Goal: Task Accomplishment & Management: Understand process/instructions

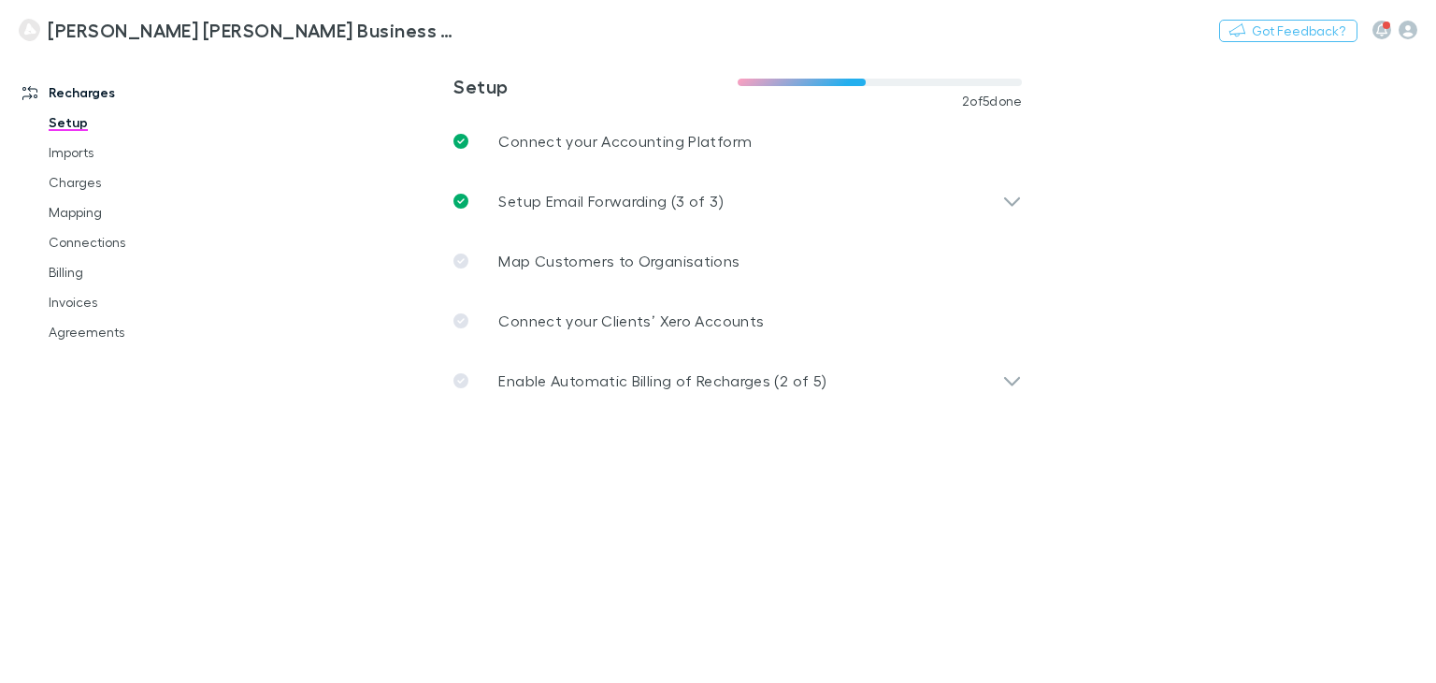
click at [1128, 411] on main "**********" at bounding box center [836, 367] width 1202 height 630
click at [1159, 384] on main "**********" at bounding box center [836, 367] width 1202 height 630
click at [102, 267] on link "Billing" at bounding box center [137, 272] width 215 height 30
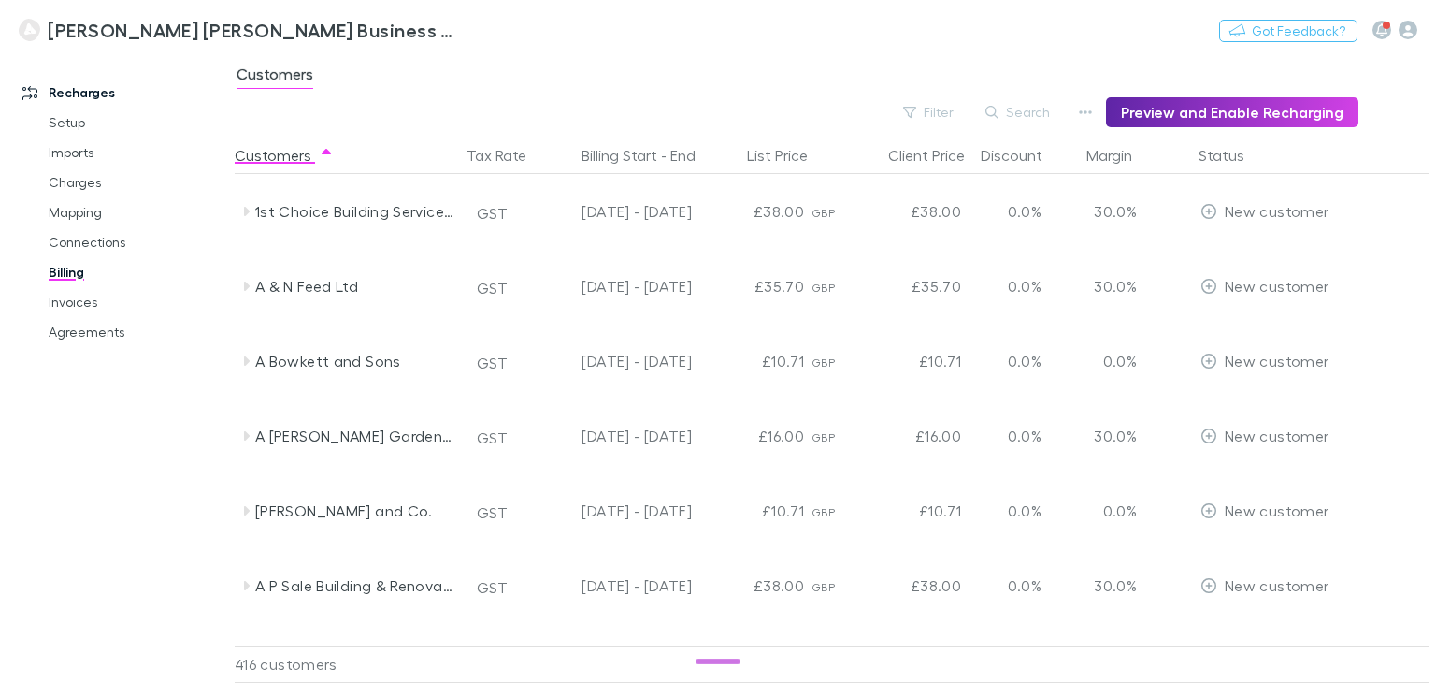
click at [557, 69] on div "Customers" at bounding box center [836, 80] width 1202 height 36
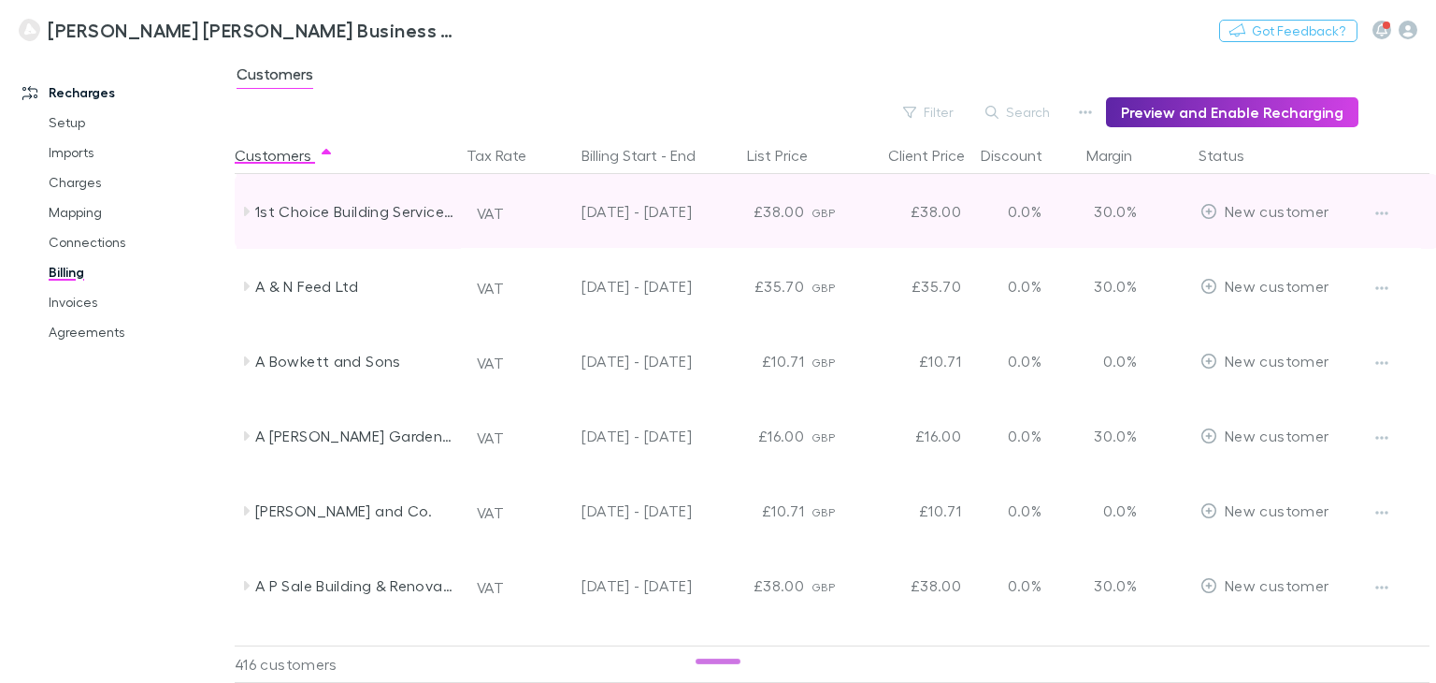
click at [249, 213] on icon at bounding box center [245, 211] width 15 height 15
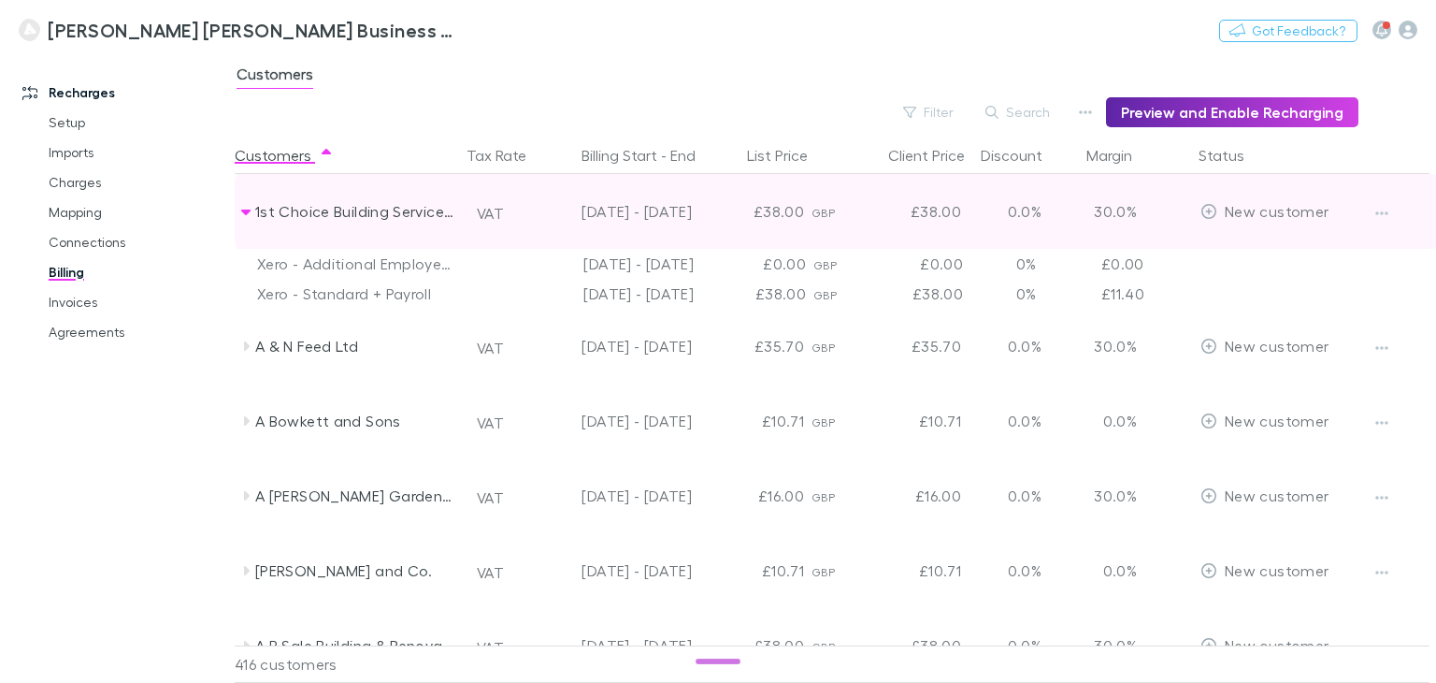
click at [249, 213] on icon at bounding box center [245, 211] width 15 height 15
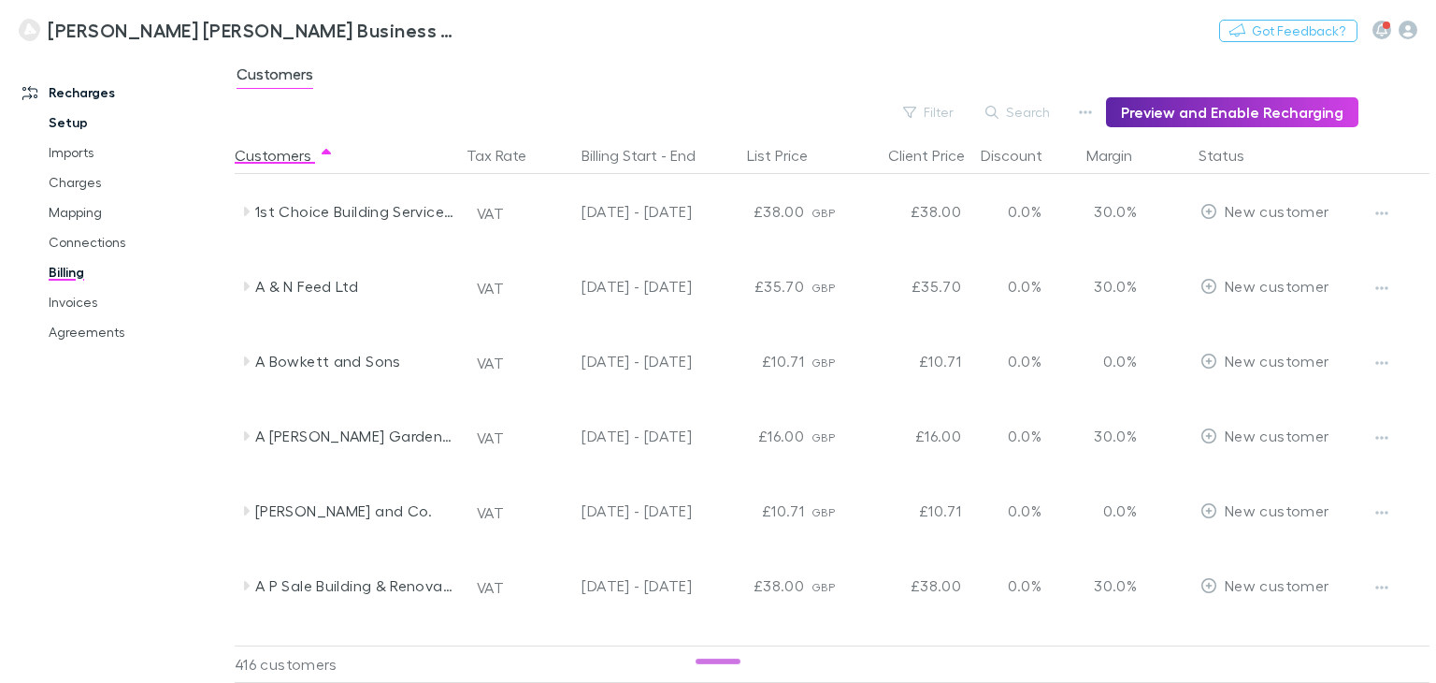
click at [51, 129] on link "Setup" at bounding box center [137, 123] width 215 height 30
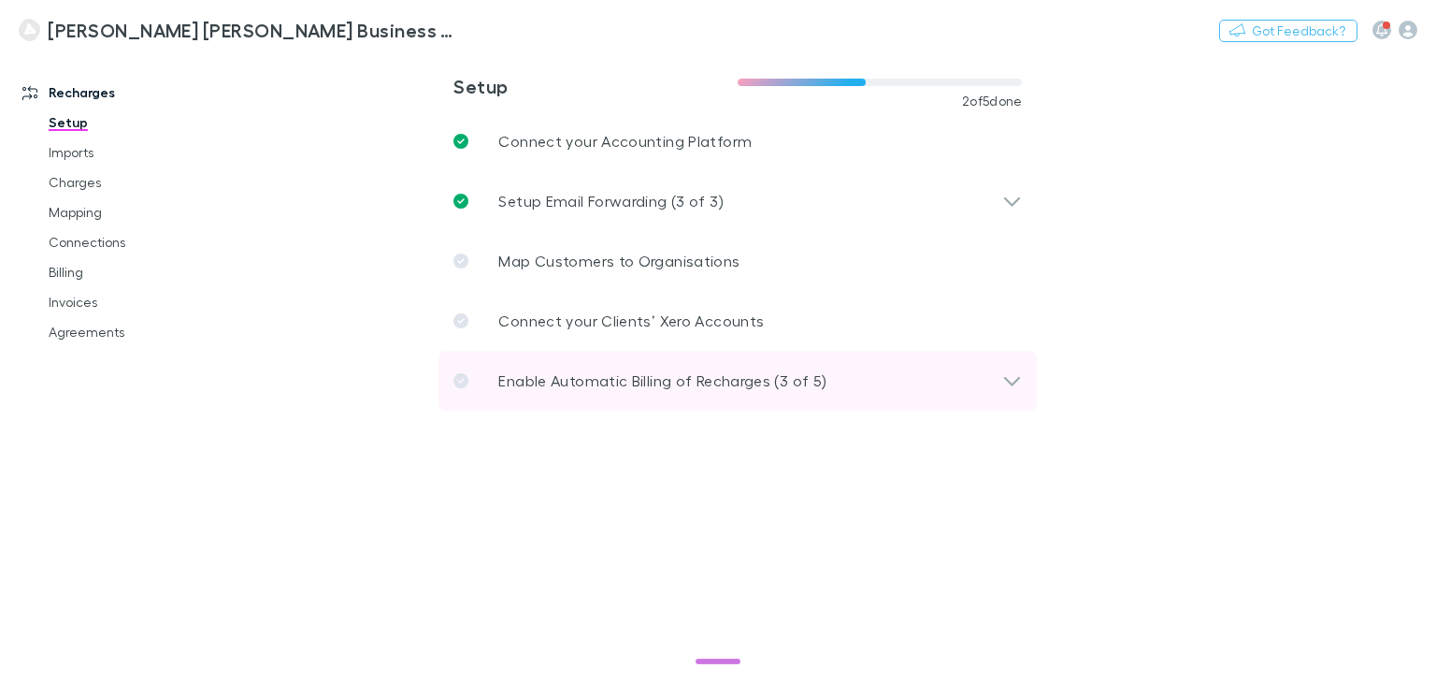
click at [990, 387] on div "Enable Automatic Billing of Recharges (3 of 5)" at bounding box center [728, 380] width 549 height 22
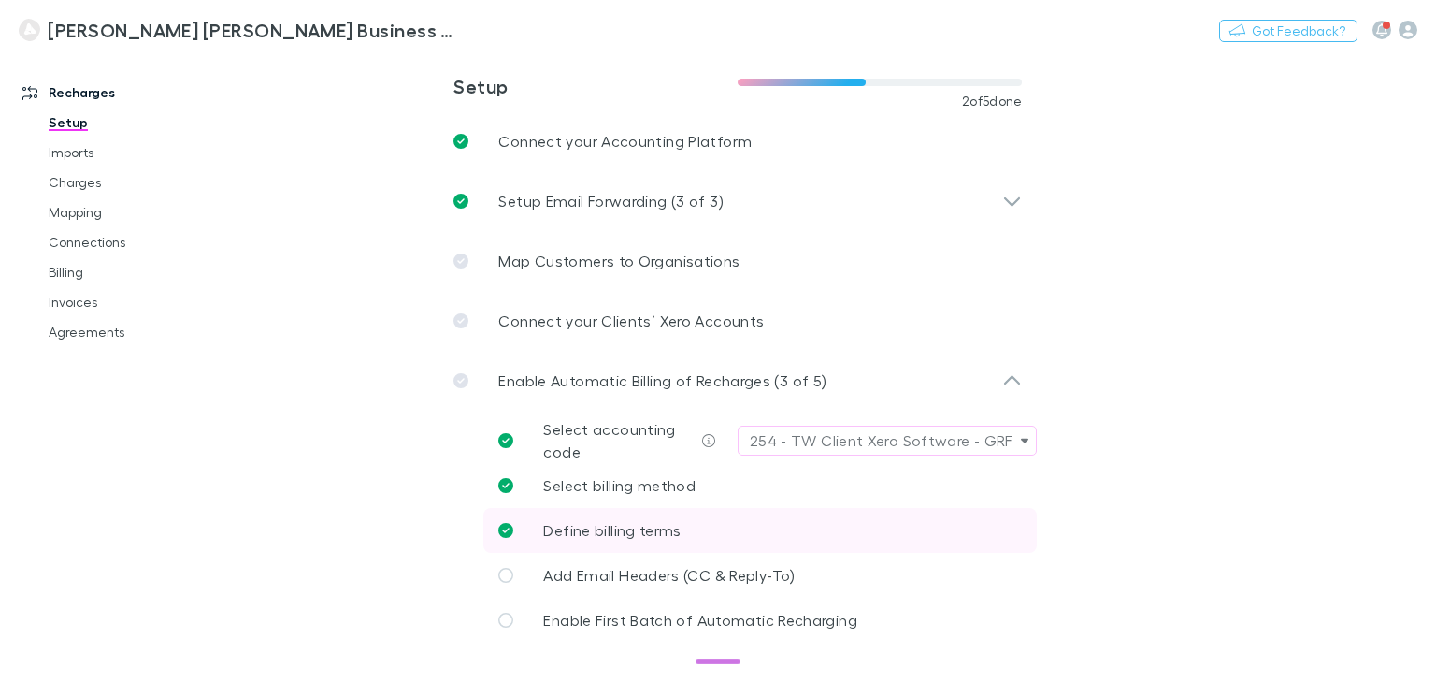
click at [653, 531] on span "Define billing terms" at bounding box center [611, 530] width 137 height 18
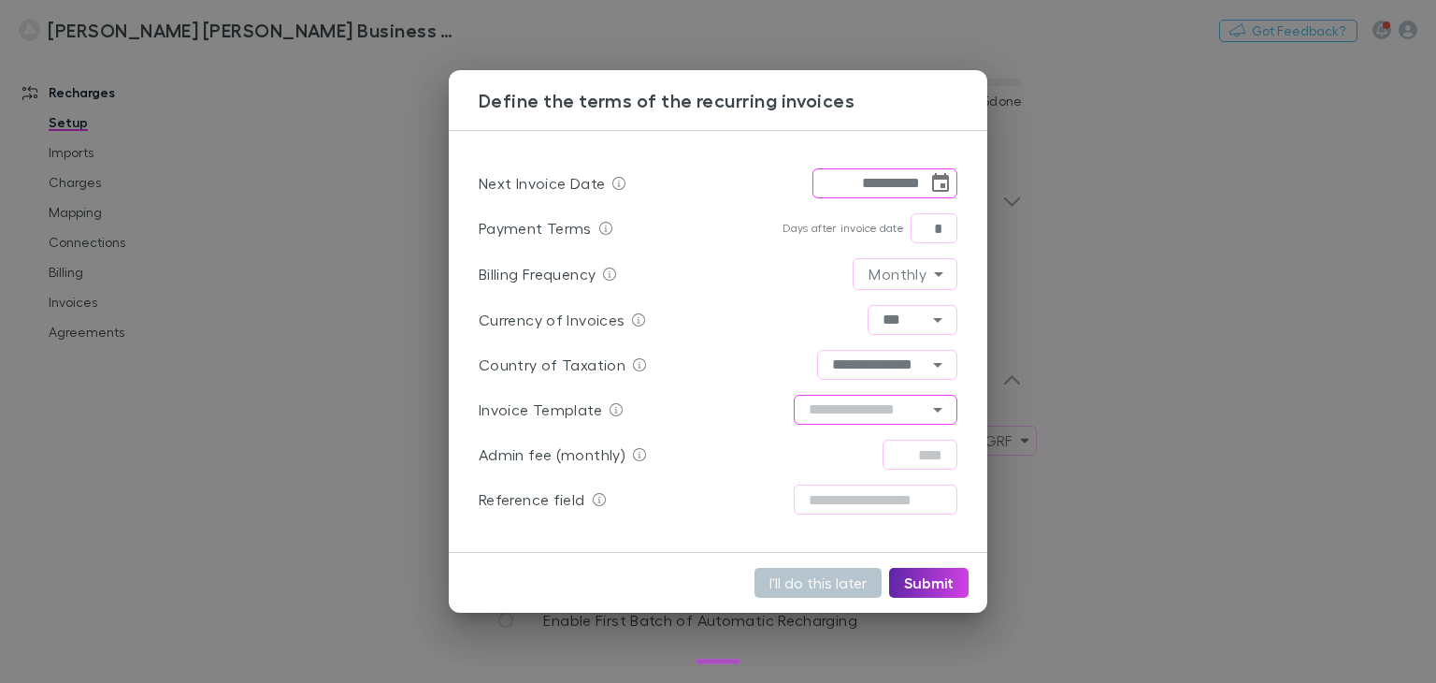
click at [920, 403] on input "text" at bounding box center [876, 410] width 164 height 30
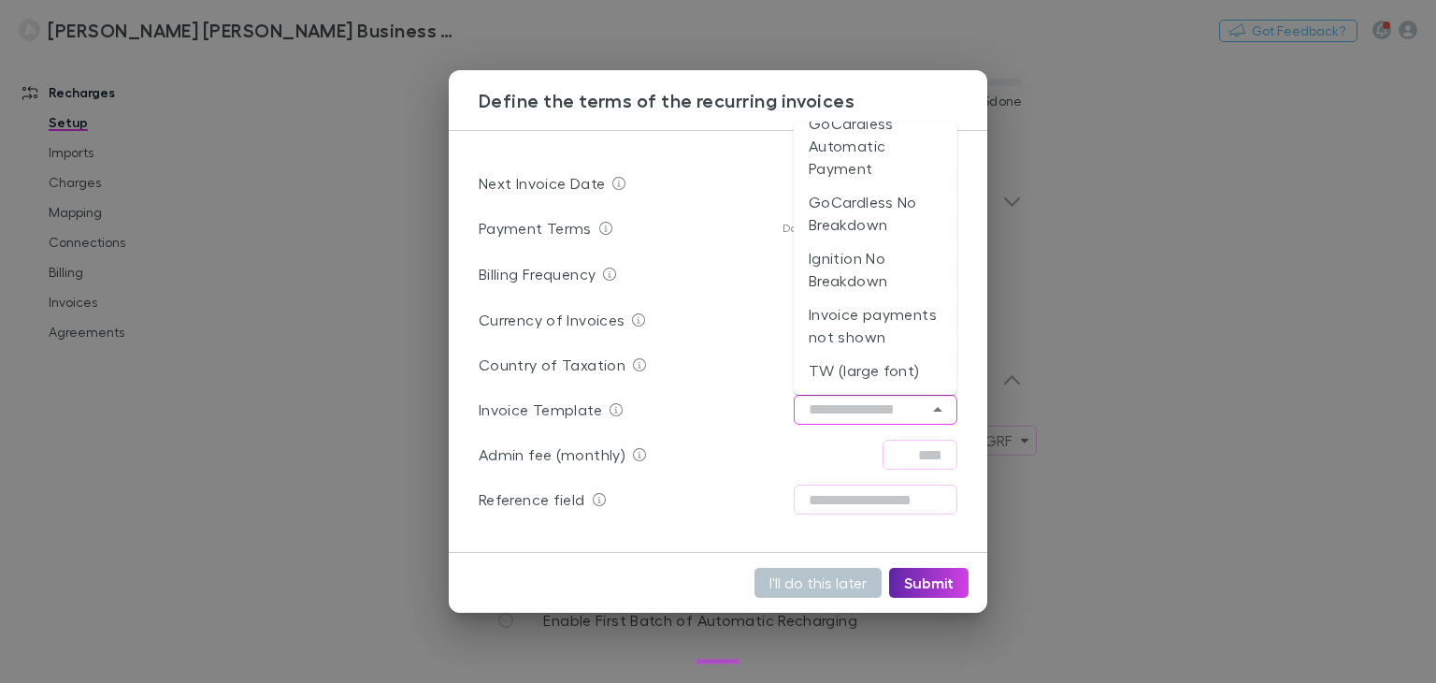
scroll to position [281, 0]
click at [654, 444] on div "Admin fee (monthly) ​" at bounding box center [718, 454] width 479 height 45
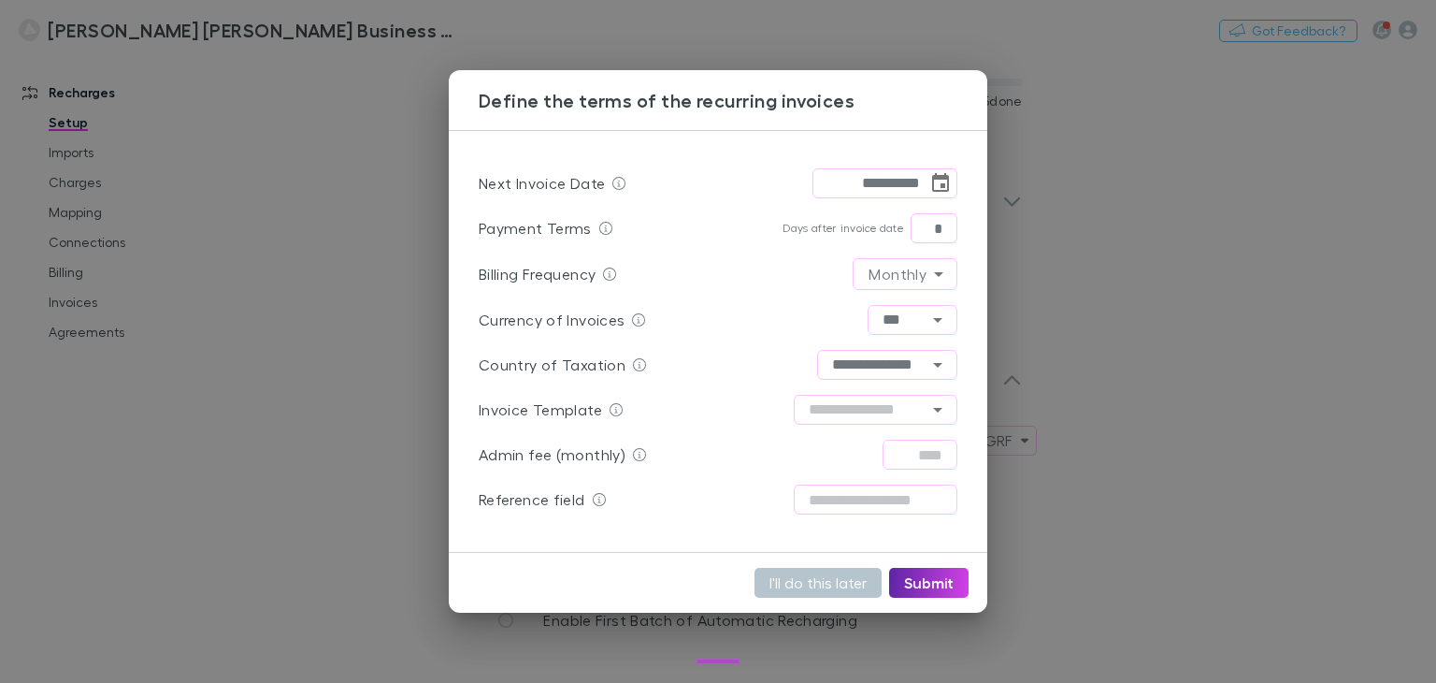
click at [811, 461] on div "Admin fee (monthly) ​" at bounding box center [718, 454] width 479 height 45
click at [877, 416] on input "text" at bounding box center [876, 410] width 164 height 30
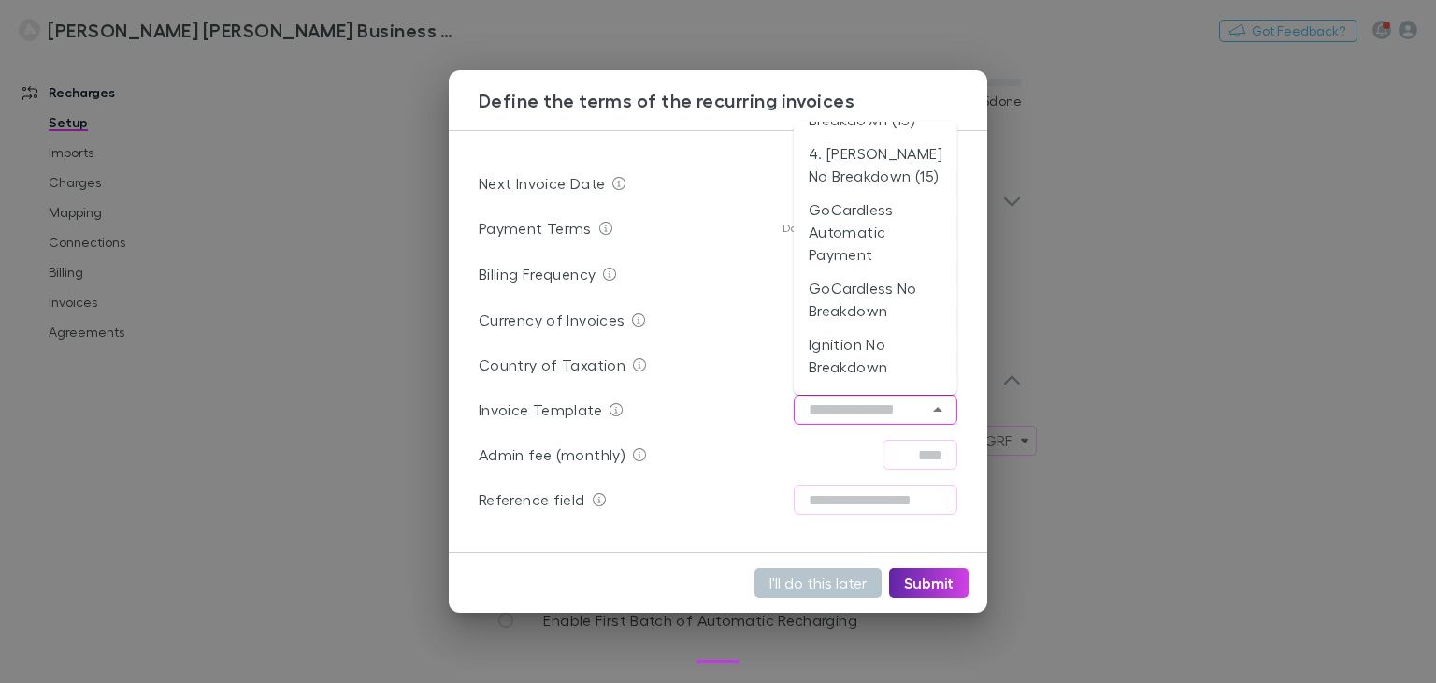
scroll to position [292, 0]
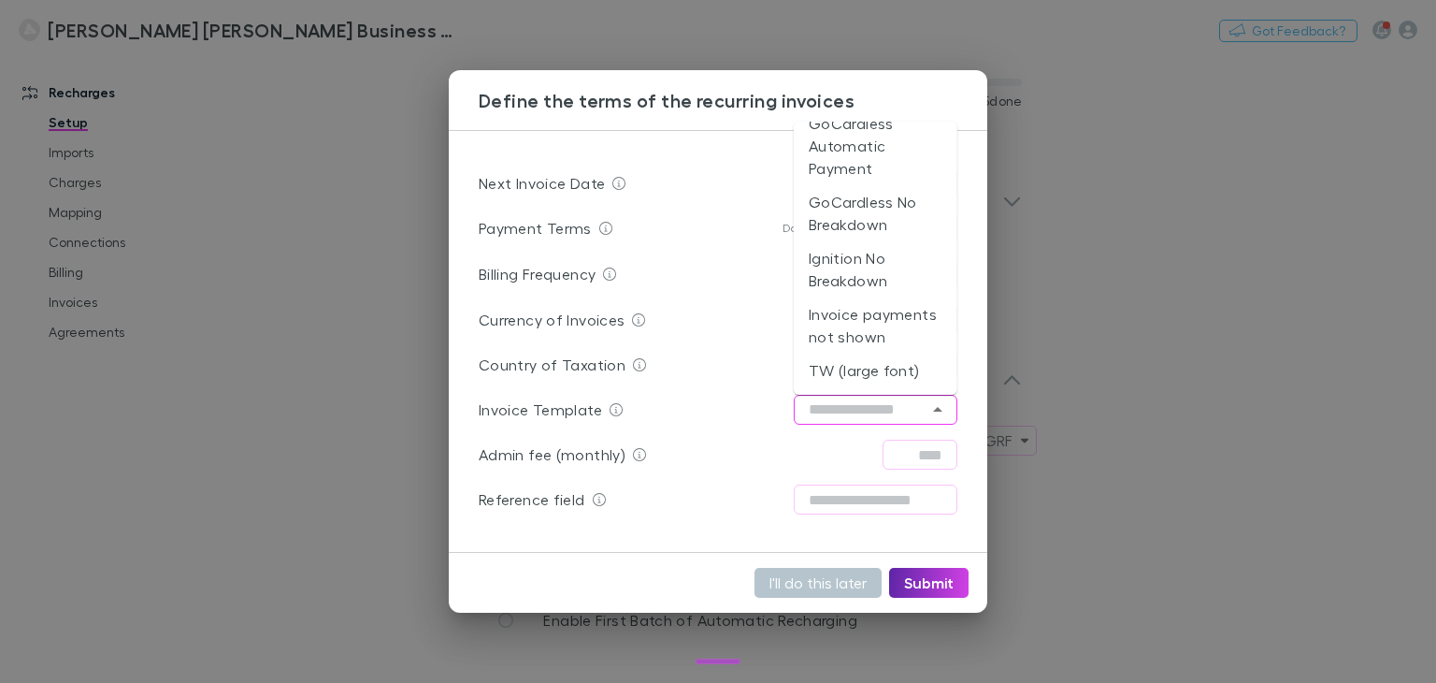
click at [733, 406] on div "Invoice Template ​" at bounding box center [718, 409] width 479 height 45
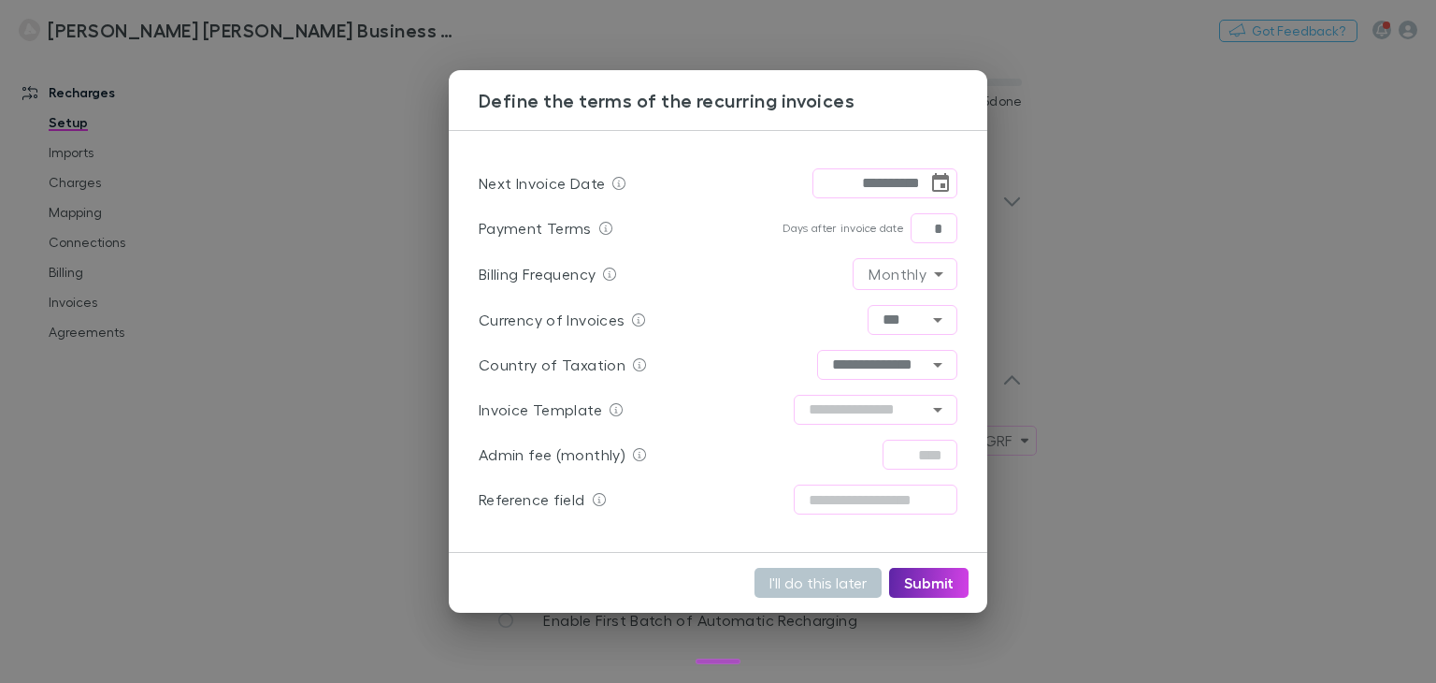
click at [727, 411] on div "Invoice Template ​" at bounding box center [718, 409] width 479 height 45
click at [730, 406] on div "Invoice Template ​" at bounding box center [718, 409] width 479 height 45
click at [754, 416] on div "Invoice Template ​" at bounding box center [718, 409] width 479 height 45
click at [827, 590] on button "I'll do this later" at bounding box center [818, 583] width 127 height 30
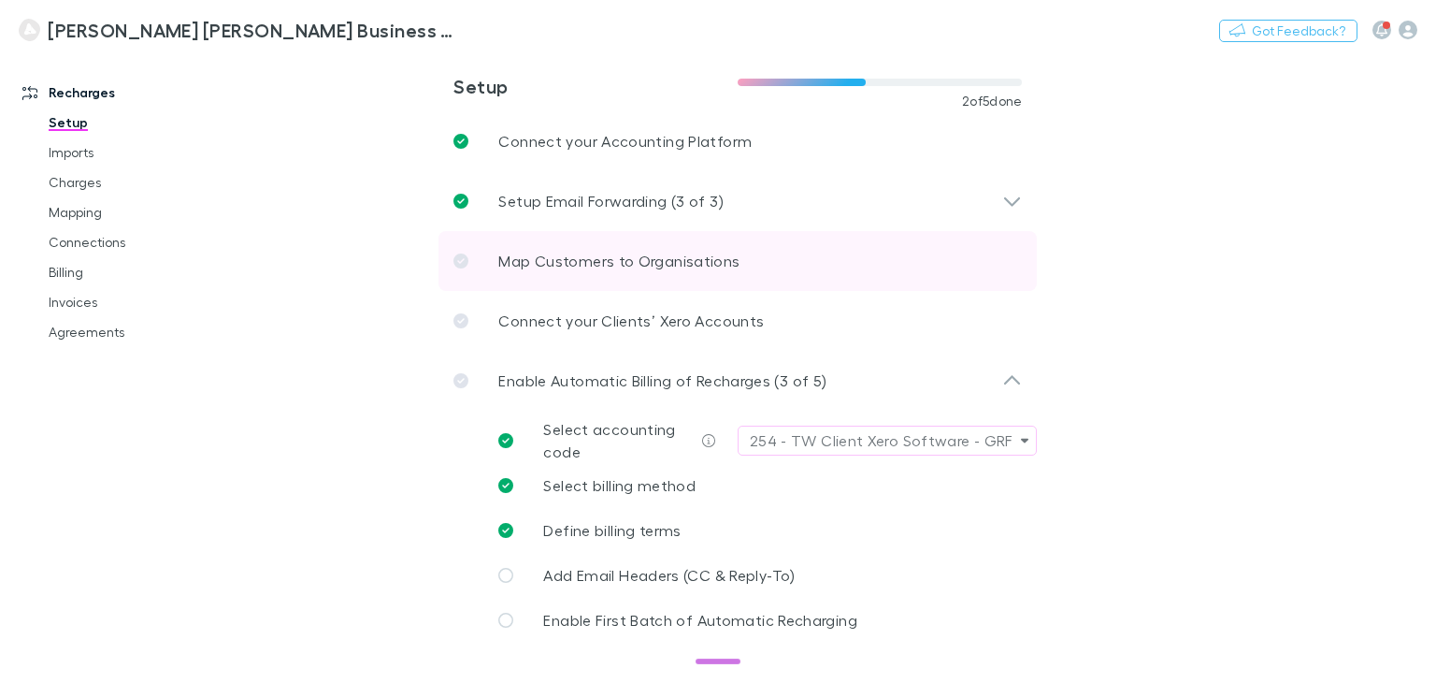
click at [654, 278] on link "Map Customers to Organisations" at bounding box center [738, 261] width 599 height 60
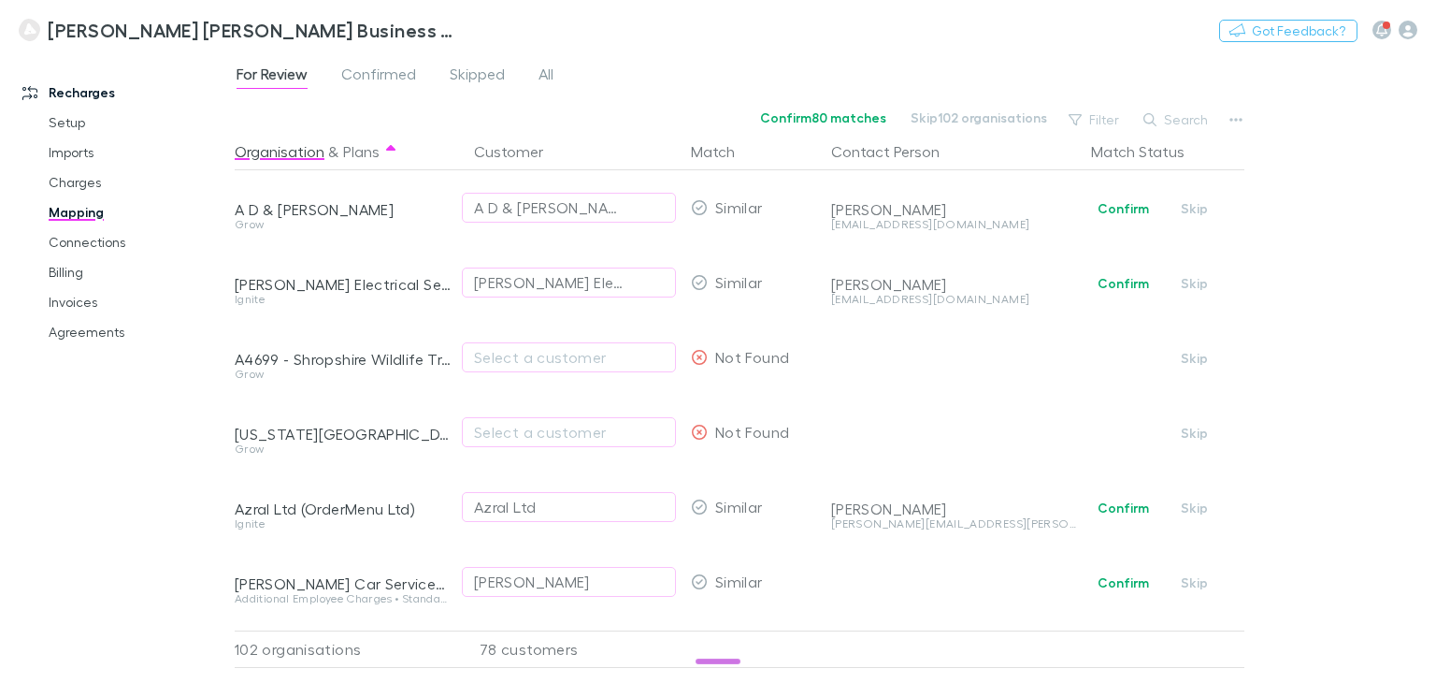
click at [1321, 381] on div "For Review Confirmed Skipped All Confirm 80 matches Skip 102 organisations Filt…" at bounding box center [836, 367] width 1202 height 630
click at [1319, 378] on div "For Review Confirmed Skipped All Confirm 80 matches Skip 102 organisations Filt…" at bounding box center [836, 367] width 1202 height 630
click at [1325, 373] on div "For Review Confirmed Skipped All Confirm 80 matches Skip 102 organisations Filt…" at bounding box center [836, 367] width 1202 height 630
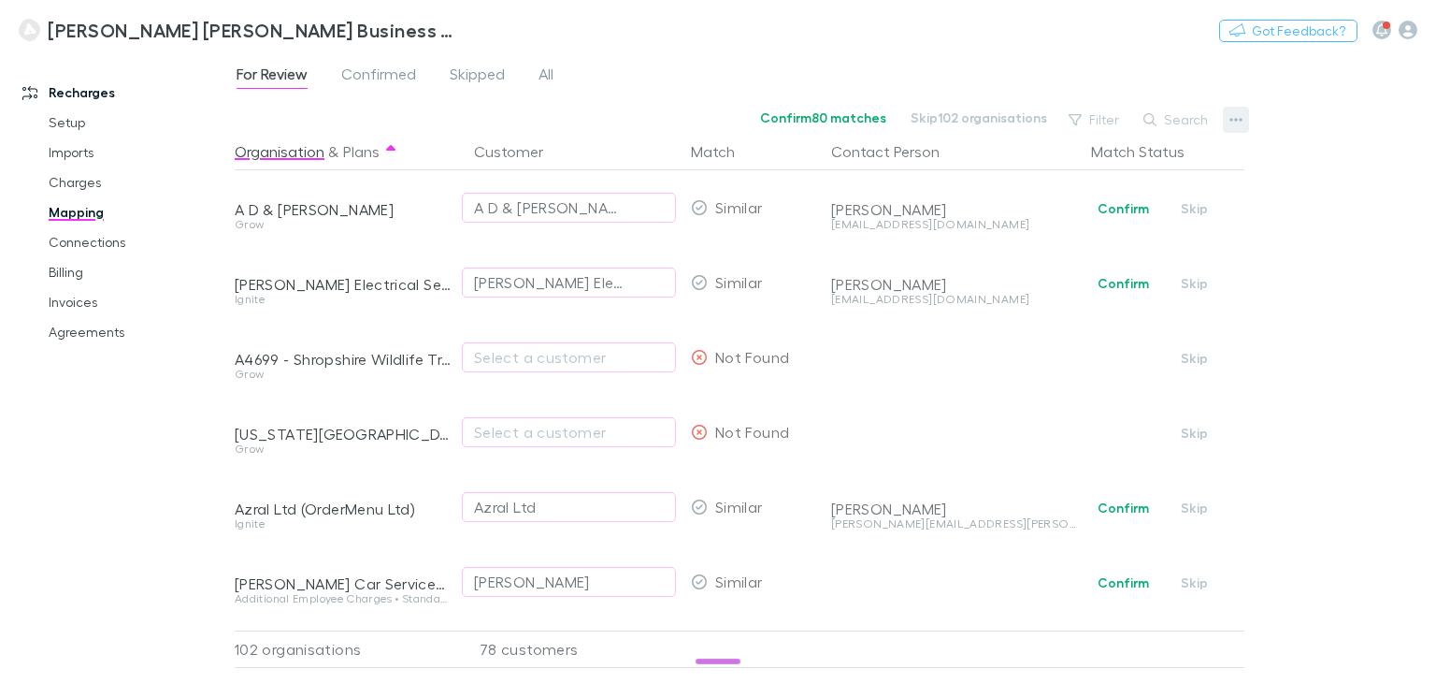
click at [1239, 120] on icon "button" at bounding box center [1236, 120] width 13 height 4
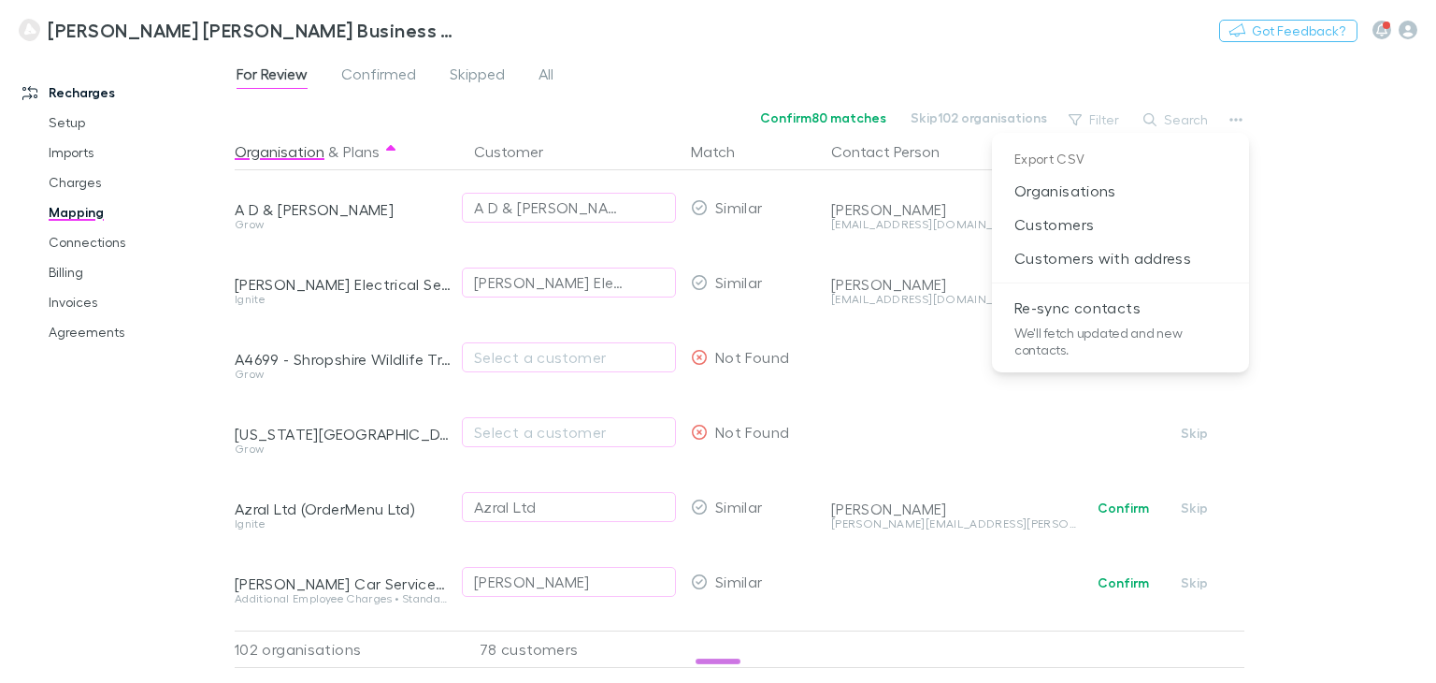
click at [1361, 563] on div at bounding box center [718, 341] width 1436 height 683
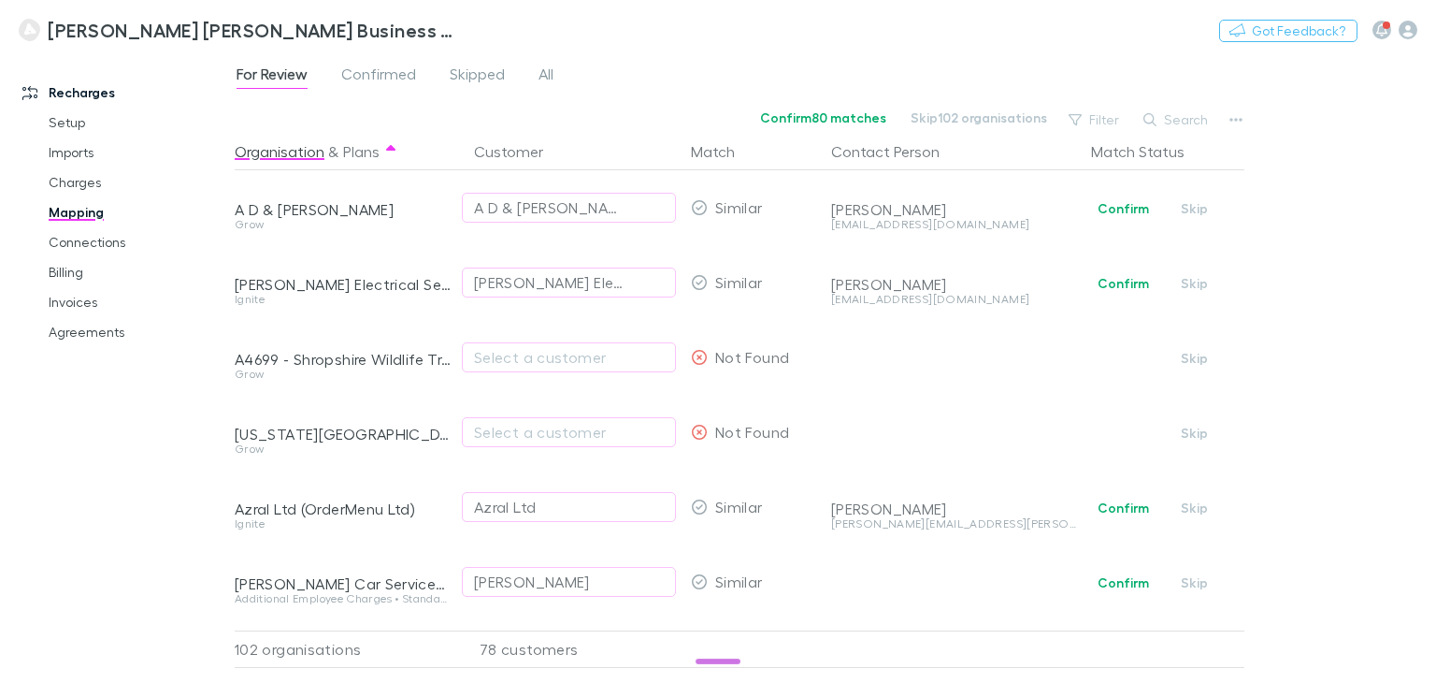
click at [1302, 481] on div "For Review Confirmed Skipped All Confirm 80 matches Skip 102 organisations Filt…" at bounding box center [836, 367] width 1202 height 630
click at [1276, 442] on div "For Review Confirmed Skipped All Confirm 80 matches Skip 102 organisations Filt…" at bounding box center [836, 367] width 1202 height 630
click at [1347, 326] on div "For Review Confirmed Skipped All Confirm 80 matches Skip 102 organisations Filt…" at bounding box center [836, 367] width 1202 height 630
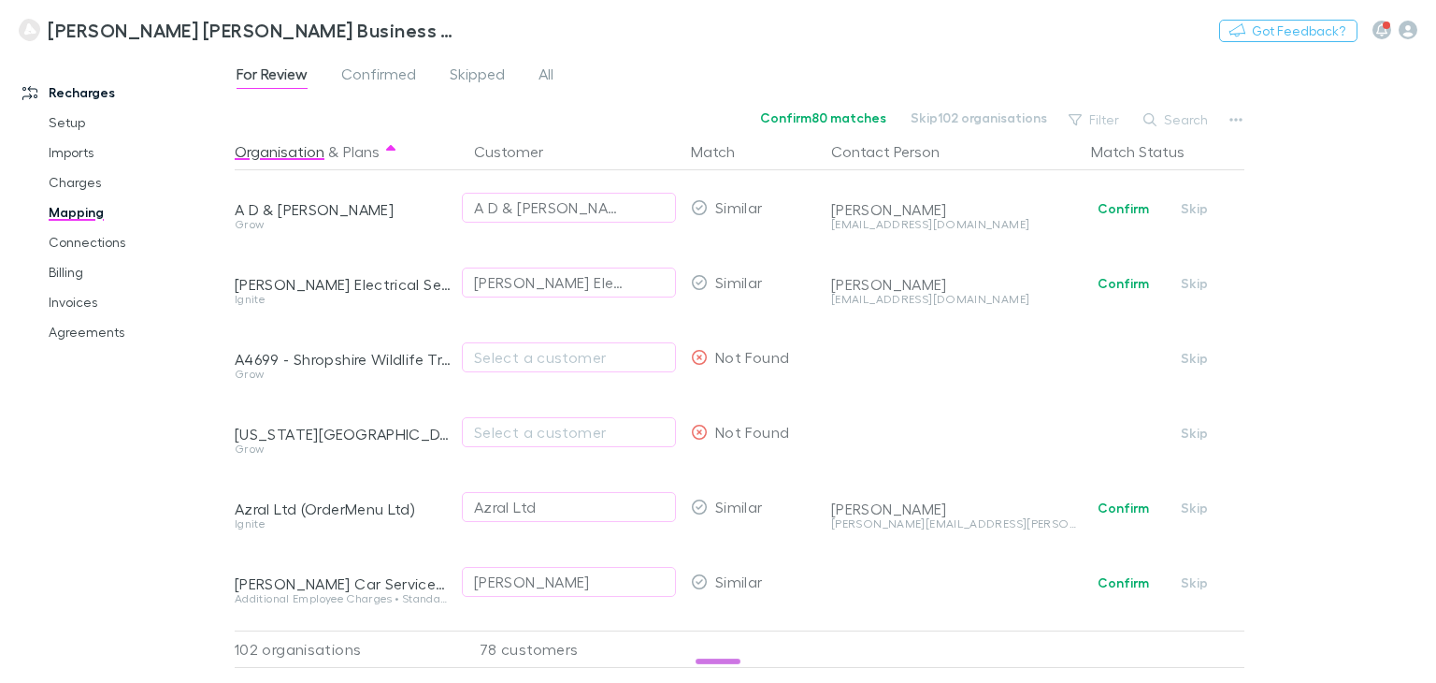
click at [1347, 326] on div "For Review Confirmed Skipped All Confirm 80 matches Skip 102 organisations Filt…" at bounding box center [836, 367] width 1202 height 630
click at [1309, 274] on div "For Review Confirmed Skipped All Confirm 80 matches Skip 102 organisations Filt…" at bounding box center [836, 367] width 1202 height 630
